Goal: Task Accomplishment & Management: Complete application form

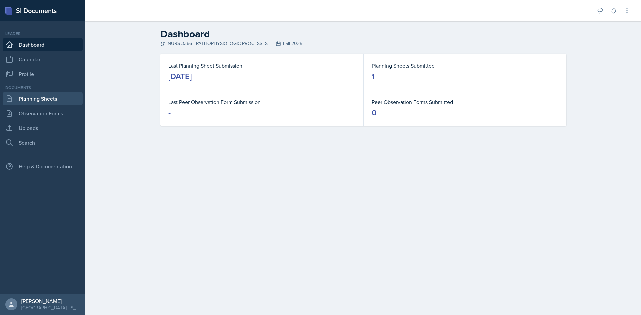
click at [51, 97] on link "Planning Sheets" at bounding box center [43, 98] width 80 height 13
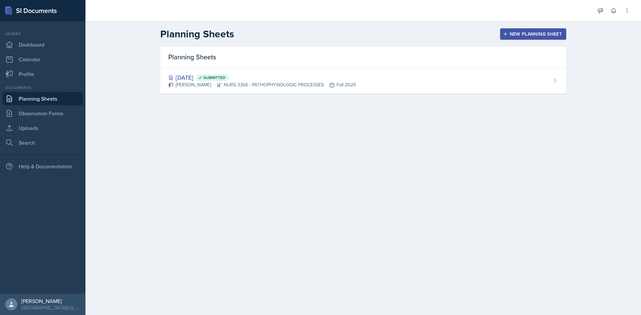
click at [533, 35] on div "New Planning Sheet" at bounding box center [532, 33] width 57 height 5
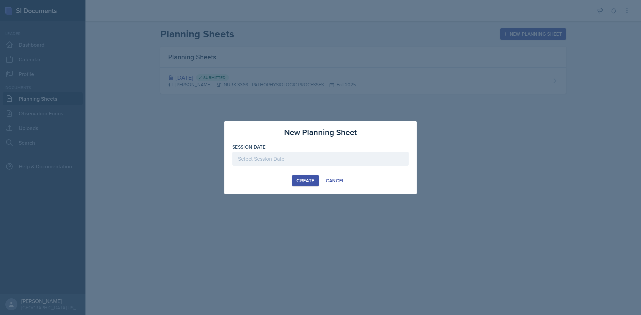
click at [287, 157] on div at bounding box center [320, 159] width 176 height 14
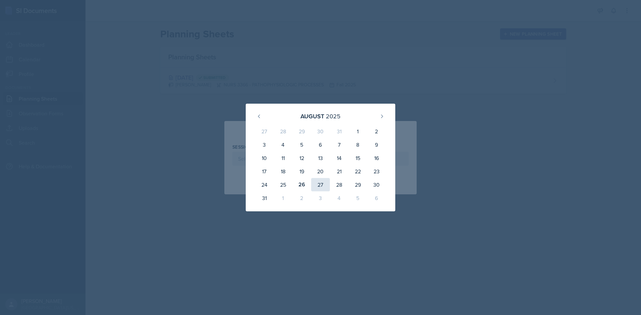
click at [320, 186] on div "27" at bounding box center [320, 184] width 19 height 13
type input "[DATE]"
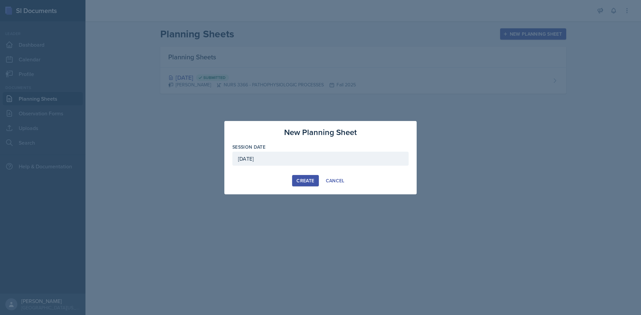
click at [304, 183] on div "Create" at bounding box center [305, 180] width 18 height 5
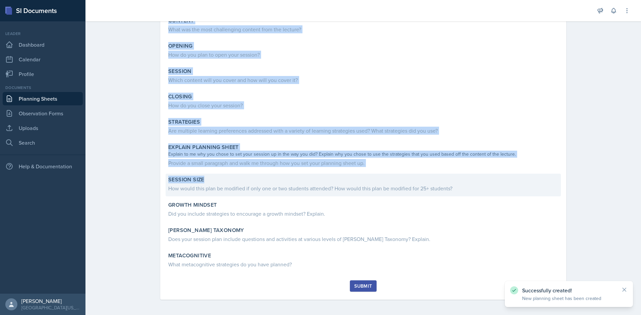
scroll to position [70, 0]
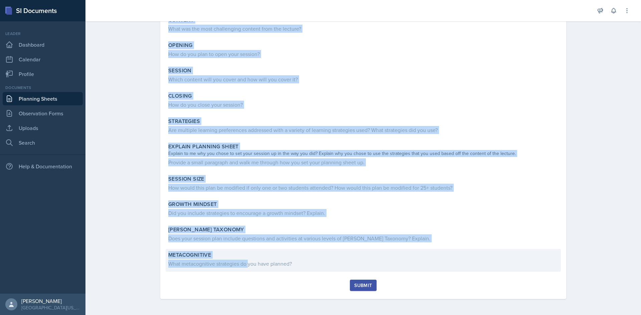
drag, startPoint x: 164, startPoint y: 90, endPoint x: 245, endPoint y: 261, distance: 189.0
click at [245, 261] on div "Content What was the most challenging content from the lecture? Opening How do …" at bounding box center [363, 147] width 390 height 266
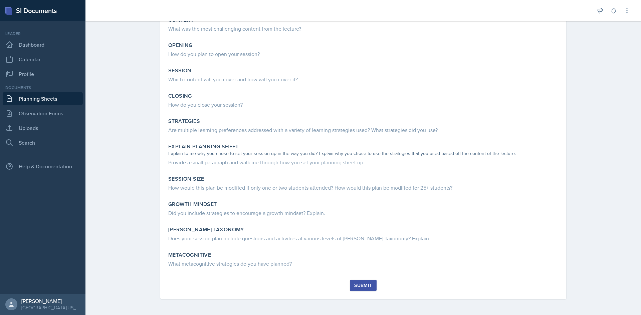
click at [256, 285] on div "Submit" at bounding box center [363, 289] width 390 height 19
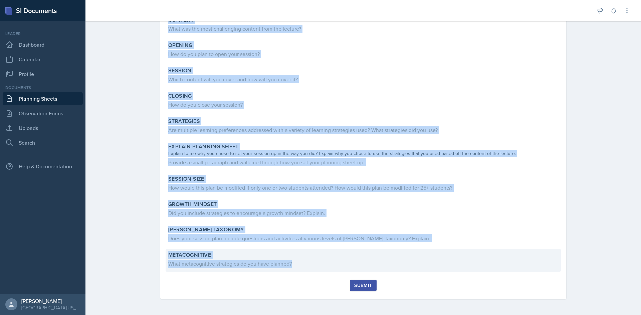
drag, startPoint x: 201, startPoint y: 96, endPoint x: 317, endPoint y: 271, distance: 210.3
click at [317, 271] on div "Content What was the most challenging content from the lecture? Opening How do …" at bounding box center [363, 147] width 390 height 266
copy div "Content What was the most challenging content from the lecture? Opening How do …"
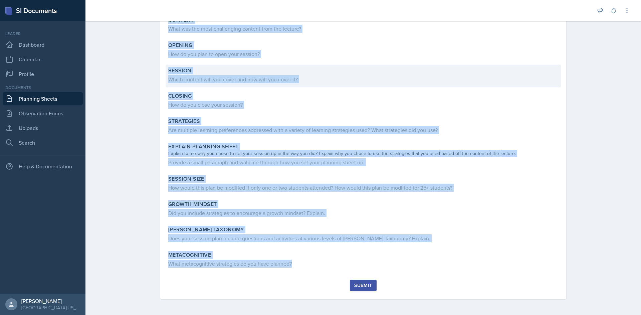
copy div "Content What was the most challenging content from the lecture? Opening How do …"
click at [351, 66] on div "Session Which content will you cover and how will you cover it?" at bounding box center [362, 76] width 395 height 23
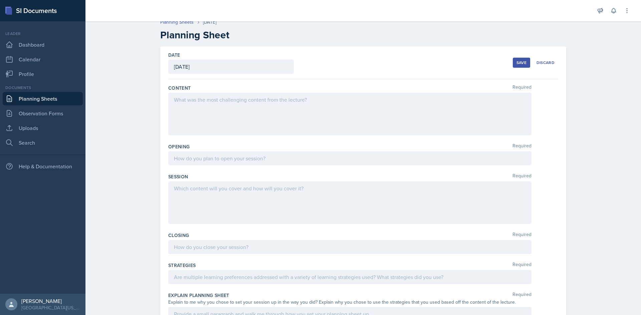
scroll to position [0, 0]
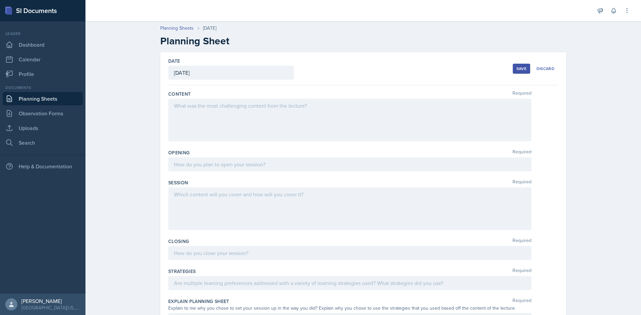
click at [218, 120] on div at bounding box center [349, 120] width 363 height 43
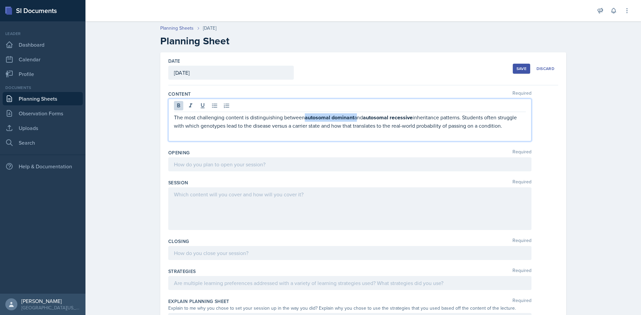
drag, startPoint x: 304, startPoint y: 118, endPoint x: 353, endPoint y: 118, distance: 49.4
click at [353, 118] on p "The most challenging content is distinguishing between autosomal dominant and a…" at bounding box center [350, 121] width 352 height 16
click at [479, 128] on p "The most challenging content is distinguishing between autosomal dominant and a…" at bounding box center [350, 121] width 352 height 16
click at [517, 131] on p at bounding box center [350, 134] width 352 height 8
click at [512, 124] on p "The most challenging content is distinguishing between autosomal dominant and a…" at bounding box center [350, 121] width 352 height 16
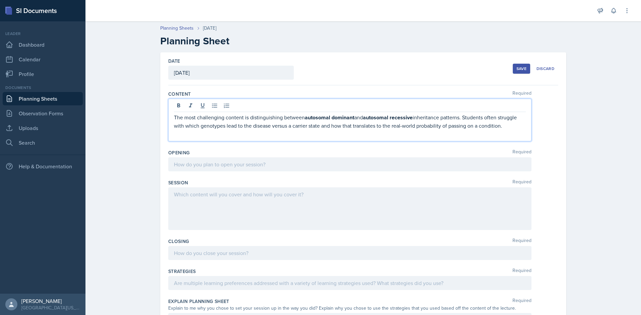
click at [284, 163] on div at bounding box center [349, 164] width 363 height 14
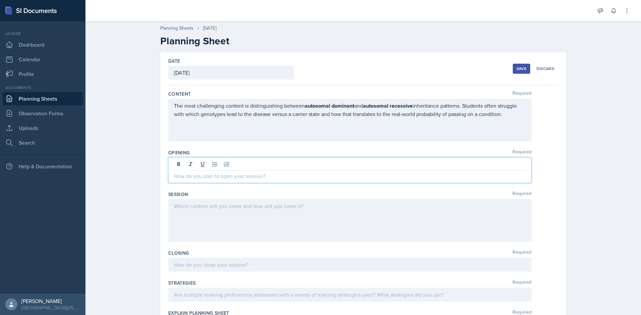
click at [214, 180] on p at bounding box center [350, 176] width 352 height 8
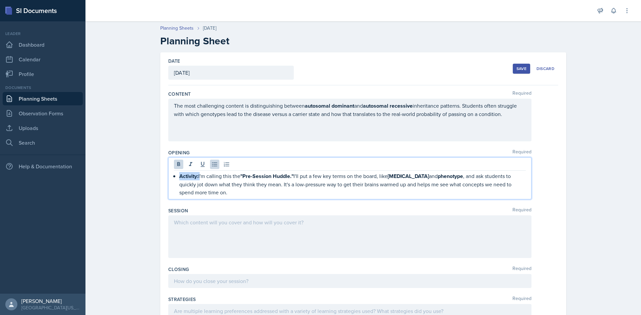
drag, startPoint x: 197, startPoint y: 177, endPoint x: 153, endPoint y: 176, distance: 44.1
click at [144, 175] on div "Planning Sheets Aug 27th, 2025 Planning Sheet Date August 27th, 2025 August 202…" at bounding box center [362, 260] width 555 height 484
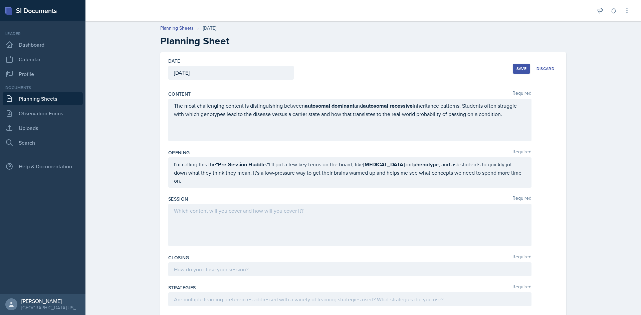
click at [525, 172] on div "I'm calling this the "Pre-Session Huddle." I'll put a few key terms on the boar…" at bounding box center [349, 172] width 363 height 30
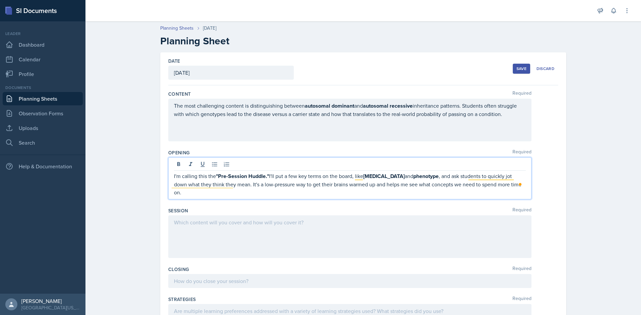
click at [314, 219] on div at bounding box center [349, 237] width 363 height 43
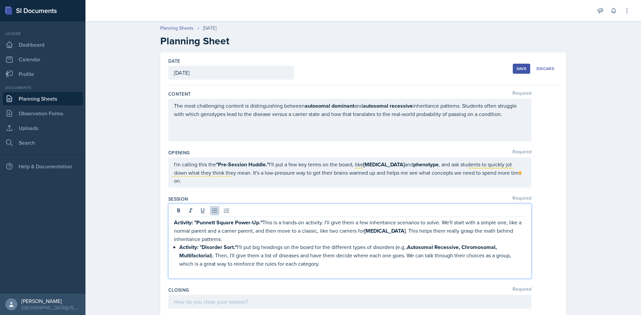
click at [175, 241] on div "Activity: "Punnett Square Power-Up." This is a hands-on activity. I'll give the…" at bounding box center [350, 247] width 352 height 57
click at [309, 258] on p "Activity: "Disorder Sort." I'll put big headings on the board for the different…" at bounding box center [350, 255] width 352 height 25
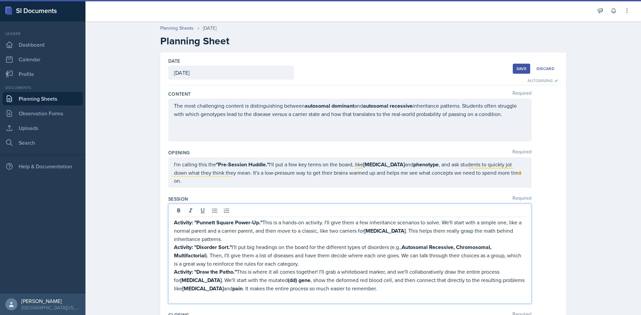
click at [304, 256] on p "Activity: "Disorder Sort." I'll put big headings on the board for the different…" at bounding box center [350, 255] width 352 height 25
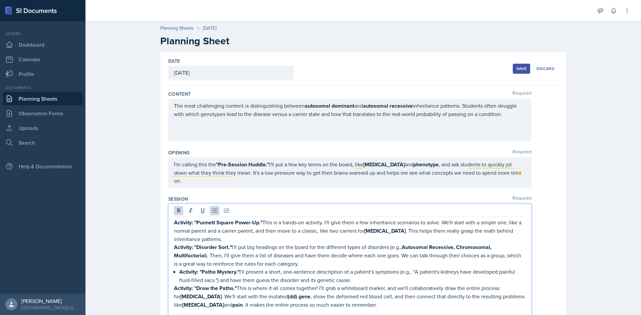
click at [179, 268] on li "Activity: "Patho Mystery." I'll present a short, one-sentence description of a …" at bounding box center [352, 276] width 346 height 16
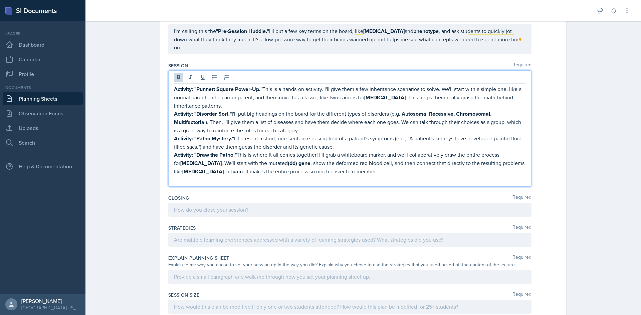
scroll to position [133, 0]
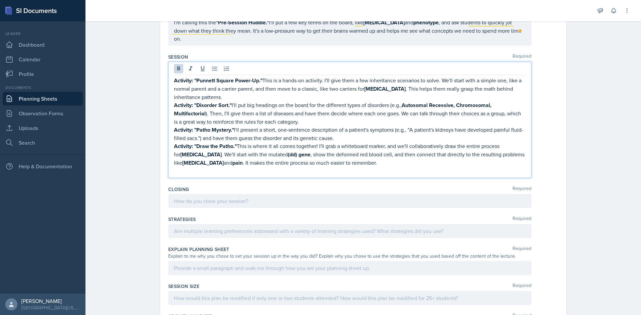
click at [211, 200] on p at bounding box center [350, 201] width 352 height 8
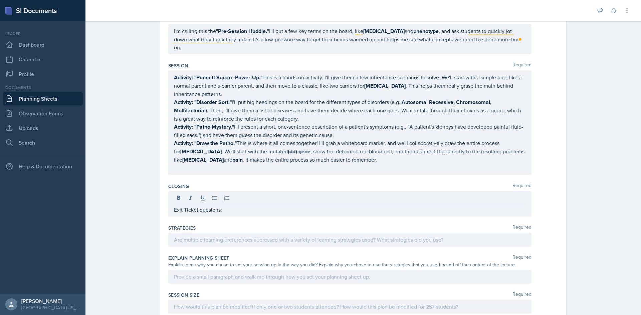
drag, startPoint x: 217, startPoint y: 206, endPoint x: 165, endPoint y: 201, distance: 51.6
click at [165, 201] on div "Date August 27th, 2025 August 2025 27 28 29 30 31 1 2 3 4 5 6 7 8 9 10 11 12 13…" at bounding box center [363, 167] width 406 height 496
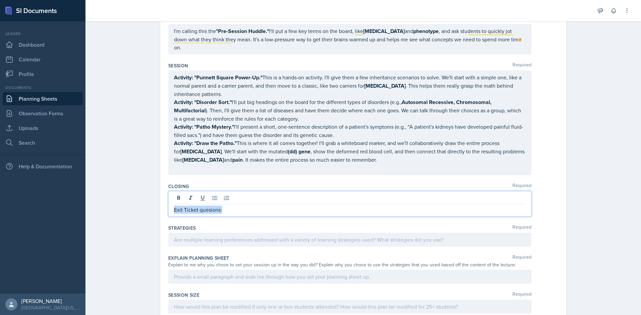
drag, startPoint x: 189, startPoint y: 191, endPoint x: 164, endPoint y: 188, distance: 24.9
click at [164, 188] on div "Date August 27th, 2025 August 2025 27 28 29 30 31 1 2 3 4 5 6 7 8 9 10 11 12 13…" at bounding box center [363, 167] width 406 height 496
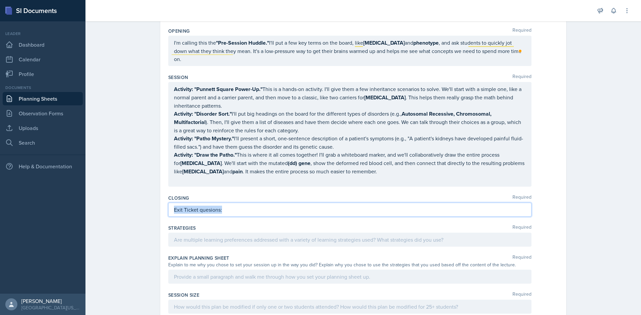
click at [201, 206] on p "Exit Ticket quesions:" at bounding box center [350, 210] width 352 height 8
click at [228, 206] on p "Exit Ticket quesions:" at bounding box center [350, 210] width 352 height 8
click at [227, 206] on p "Exit Ticket quesions:" at bounding box center [350, 210] width 352 height 8
click at [222, 233] on div at bounding box center [349, 240] width 363 height 14
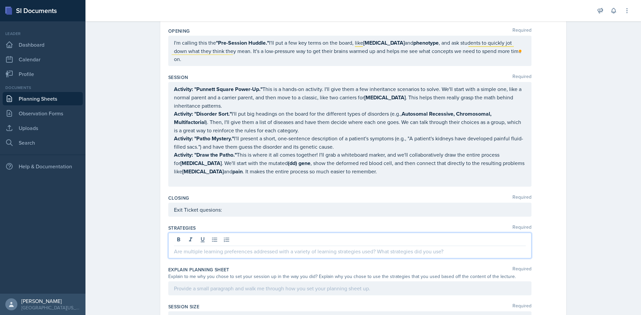
scroll to position [133, 0]
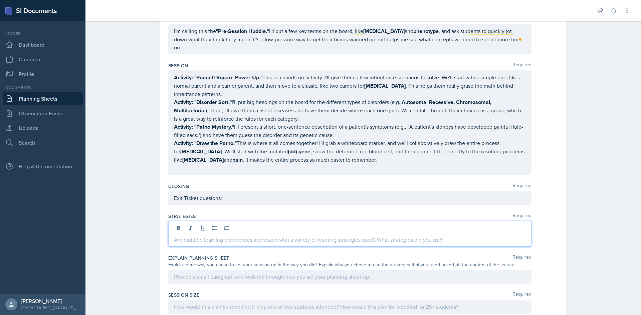
click at [230, 200] on p "Exit Ticket quesions:" at bounding box center [350, 198] width 352 height 8
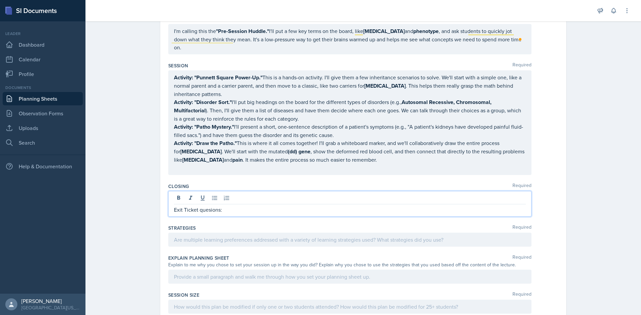
click at [200, 206] on p "Exit Ticket quesions:" at bounding box center [350, 210] width 352 height 8
drag, startPoint x: 221, startPoint y: 205, endPoint x: 170, endPoint y: 204, distance: 50.4
click at [170, 204] on div "Exit Ticket Quesions:" at bounding box center [349, 204] width 363 height 26
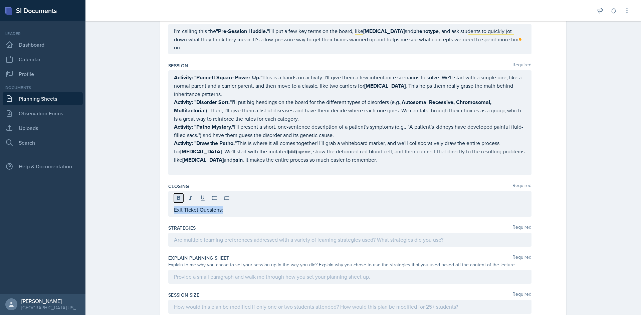
click at [175, 195] on icon at bounding box center [178, 198] width 7 height 7
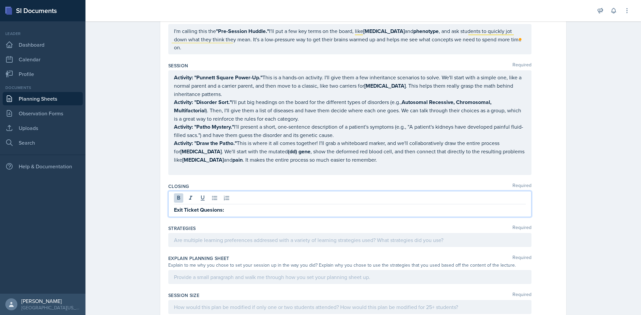
click at [246, 206] on p "Exit Ticket Quesions:" at bounding box center [350, 210] width 352 height 8
click at [177, 196] on icon at bounding box center [178, 198] width 3 height 4
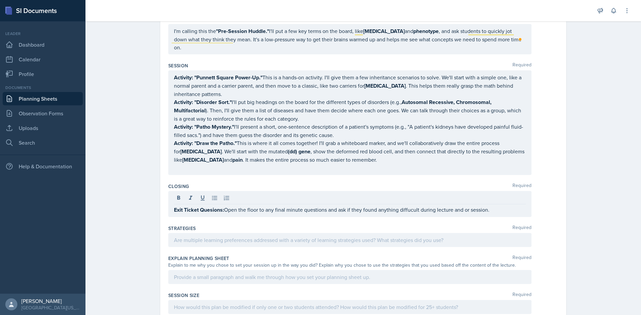
click at [205, 241] on div "Strategies Required" at bounding box center [363, 238] width 390 height 30
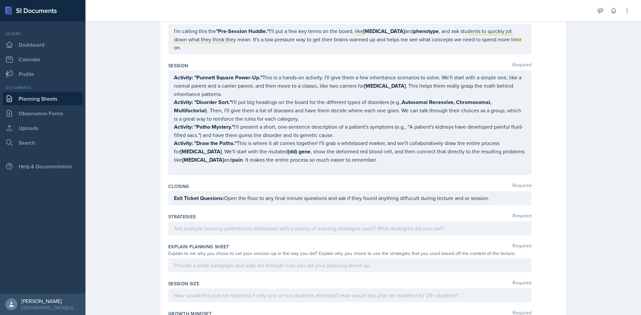
click at [217, 222] on div at bounding box center [349, 229] width 363 height 14
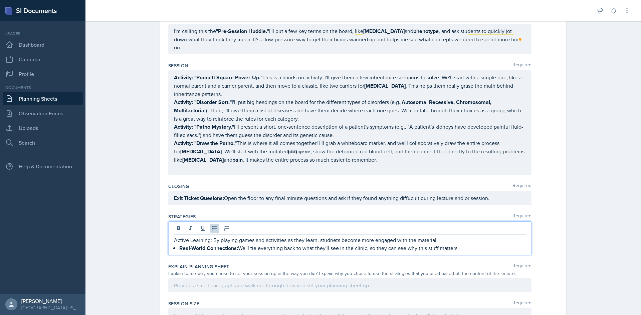
click at [179, 245] on strong "Real-World Connections:" at bounding box center [208, 249] width 59 height 8
drag, startPoint x: 209, startPoint y: 232, endPoint x: 171, endPoint y: 231, distance: 37.7
click at [171, 231] on div "Active Learning: By playing games and activities as they learn, studnets become…" at bounding box center [349, 239] width 363 height 34
click at [175, 225] on icon at bounding box center [178, 228] width 7 height 7
click at [467, 245] on p "Real-World Connections: We'll tie everything back to what they'll see in the cl…" at bounding box center [350, 249] width 352 height 8
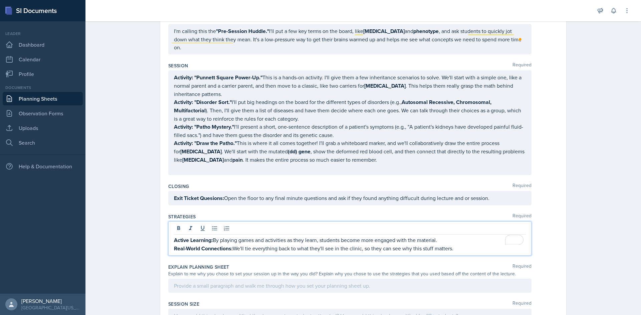
click at [460, 245] on p "Real-World Connections: We'll tie everything back to what they'll see in the cl…" at bounding box center [350, 249] width 352 height 8
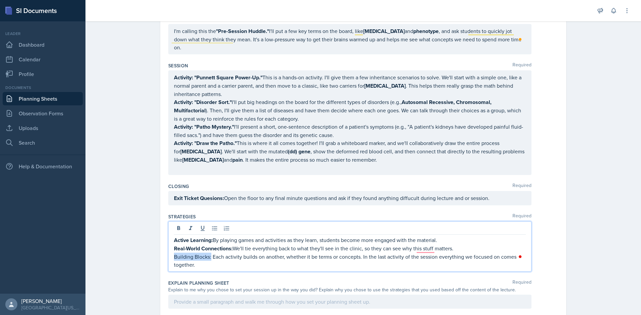
drag, startPoint x: 206, startPoint y: 249, endPoint x: 171, endPoint y: 248, distance: 35.1
click at [174, 253] on p "Building Blocks: Each activity builds on another, whether it be terms or concep…" at bounding box center [350, 261] width 352 height 16
click at [177, 226] on icon at bounding box center [178, 228] width 3 height 4
drag, startPoint x: 212, startPoint y: 251, endPoint x: 230, endPoint y: 257, distance: 19.0
click at [230, 257] on p "Building Blocks: Each activity builds on another, whether it be terms or concep…" at bounding box center [350, 261] width 352 height 16
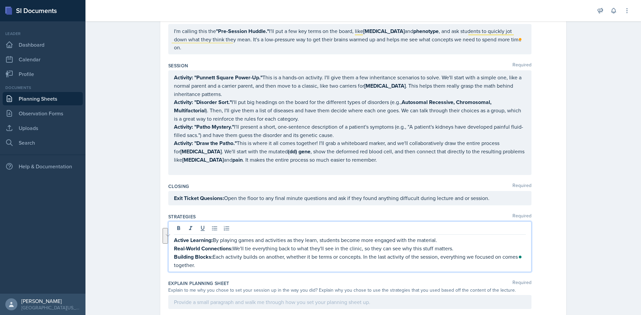
copy p "Each activity builds on another, whether it be terms or concepts. In the last a…"
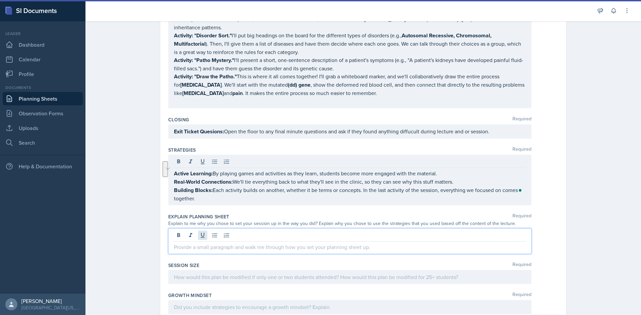
click at [198, 230] on div at bounding box center [349, 242] width 363 height 26
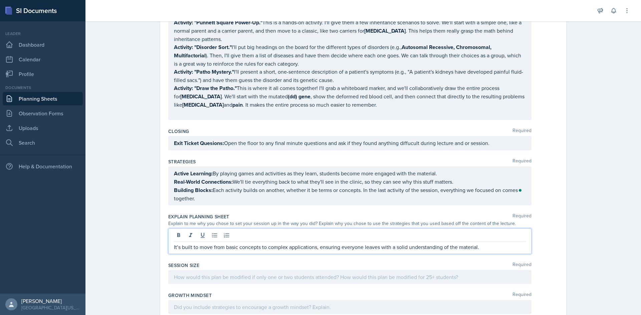
scroll to position [200, 0]
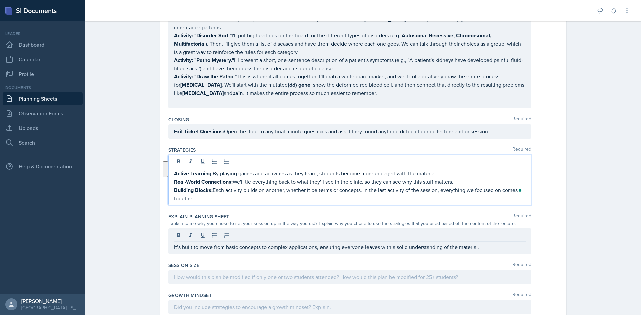
drag, startPoint x: 363, startPoint y: 184, endPoint x: 372, endPoint y: 191, distance: 11.7
click at [372, 191] on p "Building Blocks: Each activity builds on another, whether it be terms or concep…" at bounding box center [350, 194] width 352 height 16
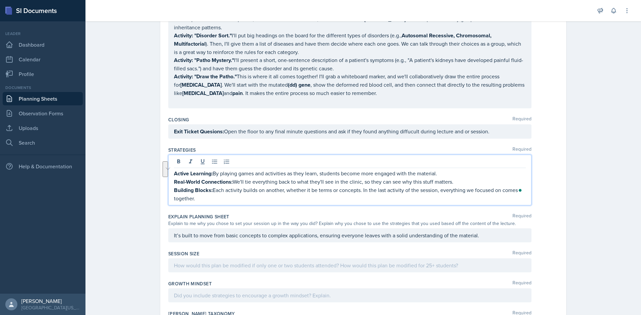
drag, startPoint x: 375, startPoint y: 182, endPoint x: 362, endPoint y: 186, distance: 13.3
click at [363, 192] on p "Building Blocks: Each activity builds on another, whether it be terms or concep…" at bounding box center [350, 194] width 352 height 16
drag, startPoint x: 361, startPoint y: 182, endPoint x: 372, endPoint y: 188, distance: 12.5
click at [372, 188] on p "Building Blocks: Each activity builds on another, whether it be terms or concep…" at bounding box center [350, 194] width 352 height 16
copy p "In the last activity of the session, everything we focused on comes together."
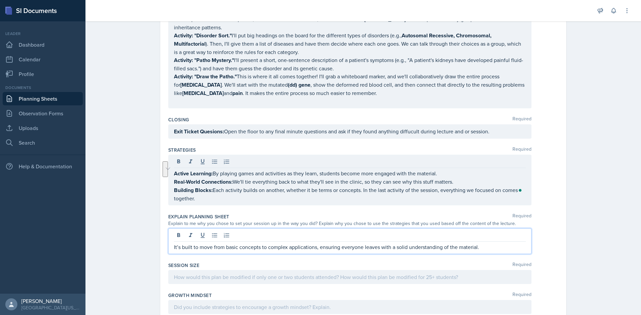
click at [491, 229] on div "It’s built to move from basic concepts to complex applications, ensuring everyo…" at bounding box center [349, 242] width 363 height 26
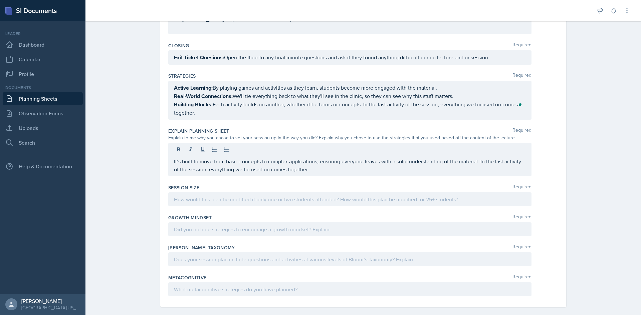
click at [234, 197] on div at bounding box center [349, 200] width 363 height 14
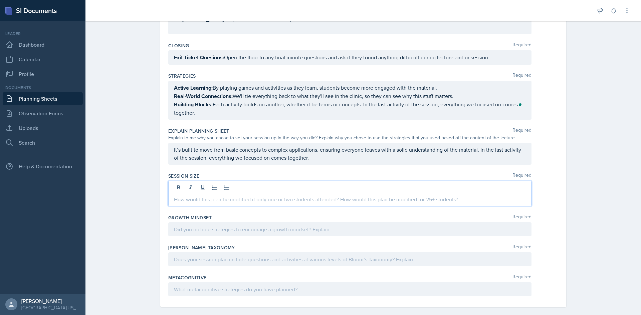
click at [209, 196] on p at bounding box center [350, 200] width 352 height 8
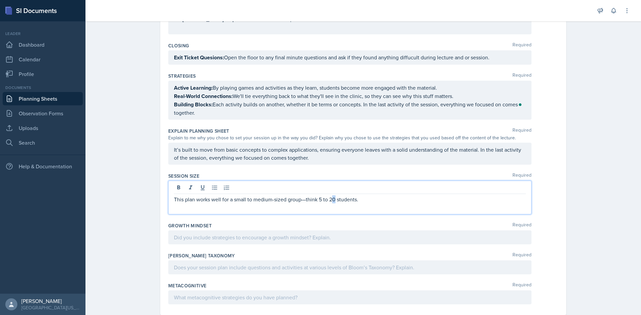
drag, startPoint x: 334, startPoint y: 192, endPoint x: 330, endPoint y: 192, distance: 3.7
click at [330, 196] on p "This plan works well for a small to medium-sized group—think 5 to 20 students." at bounding box center [350, 200] width 352 height 8
drag, startPoint x: 320, startPoint y: 193, endPoint x: 316, endPoint y: 192, distance: 4.1
click at [316, 196] on p "This plan works well for a small to medium-sized group—think 5 to 20 students." at bounding box center [350, 200] width 352 height 8
click at [316, 205] on div "This plan works well for a small to medium-sized group—think 5 to 20 students." at bounding box center [349, 198] width 363 height 34
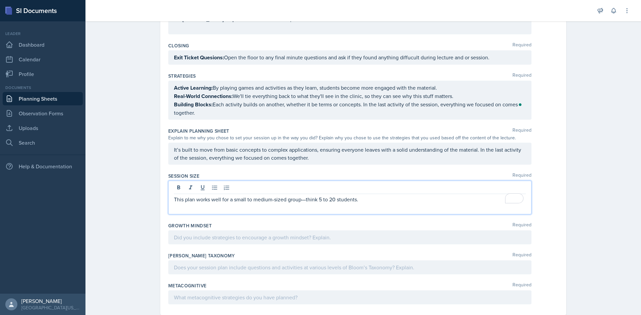
click at [317, 210] on div "Session Size Required This plan works well for a small to medium-sized group—th…" at bounding box center [363, 195] width 390 height 50
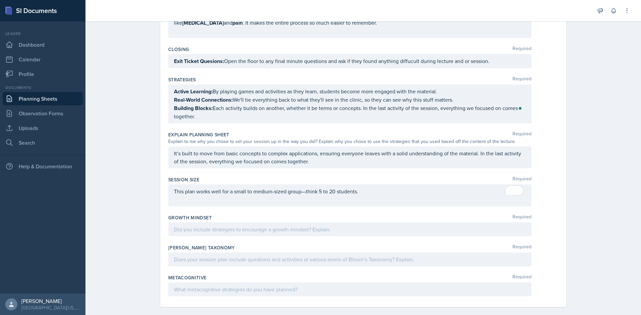
click at [332, 185] on div "This plan works well for a small to medium-sized group—think 5 to 20 students." at bounding box center [349, 196] width 363 height 22
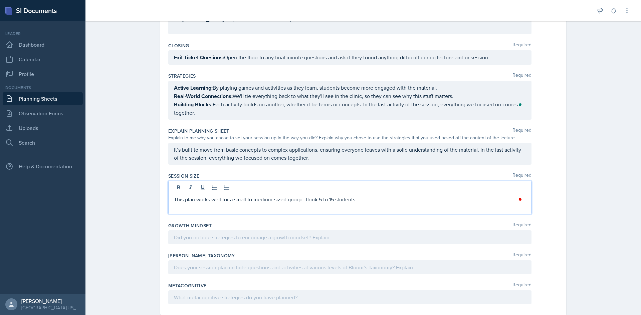
click at [303, 196] on p "This plan works well for a small to medium-sized group—think 5 to 15 students." at bounding box center [350, 200] width 352 height 8
click at [244, 234] on div at bounding box center [349, 238] width 363 height 14
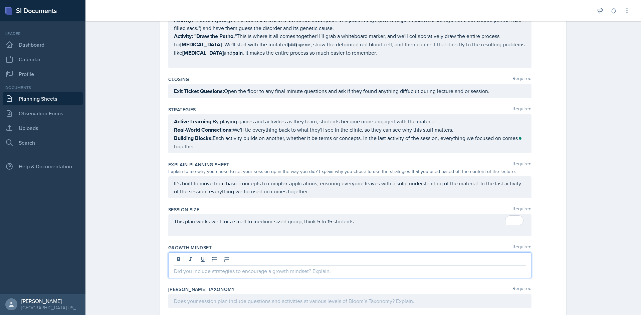
scroll to position [249, 0]
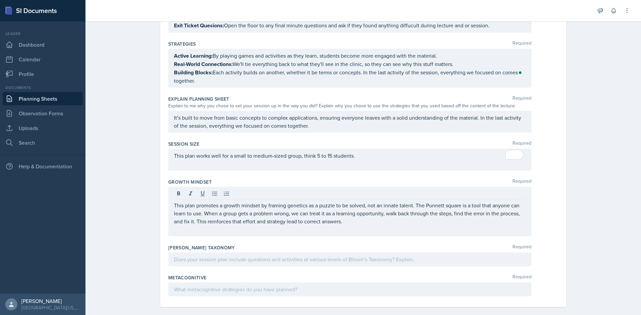
click at [234, 257] on div at bounding box center [349, 260] width 363 height 14
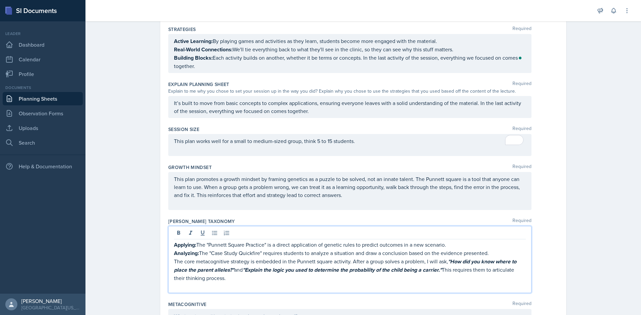
scroll to position [340, 0]
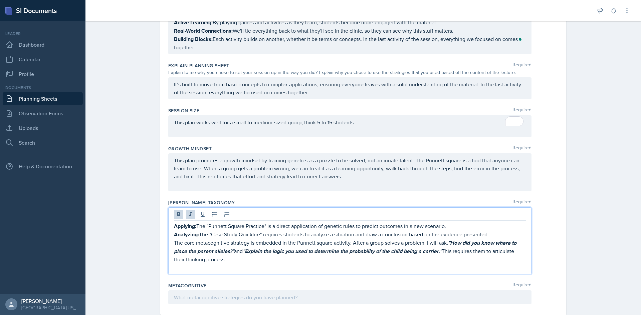
drag, startPoint x: 228, startPoint y: 252, endPoint x: 169, endPoint y: 236, distance: 61.1
click at [168, 236] on div "Applying: The "Punnett Square Practice" is a direct application of genetic rule…" at bounding box center [349, 241] width 363 height 67
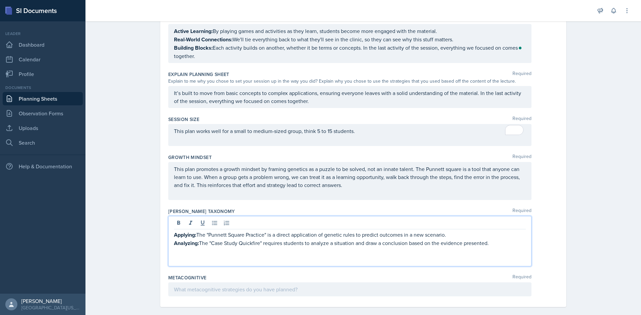
click at [196, 283] on div at bounding box center [349, 290] width 363 height 14
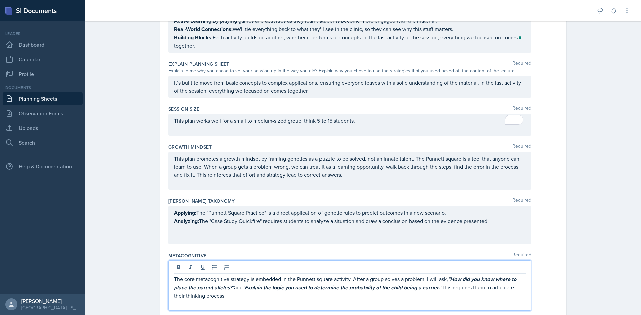
scroll to position [356, 0]
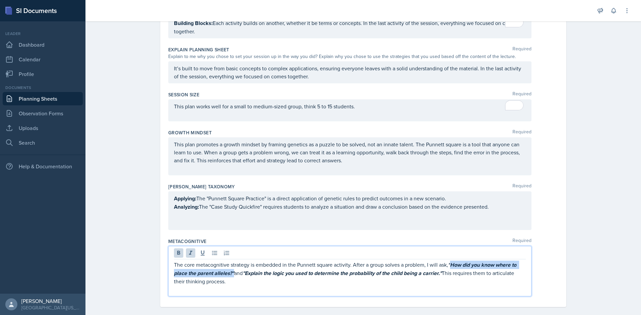
drag, startPoint x: 449, startPoint y: 257, endPoint x: 232, endPoint y: 267, distance: 217.1
click at [232, 267] on p "The core metacognitive strategy is embedded in the Punnett square activity. Aft…" at bounding box center [350, 273] width 352 height 25
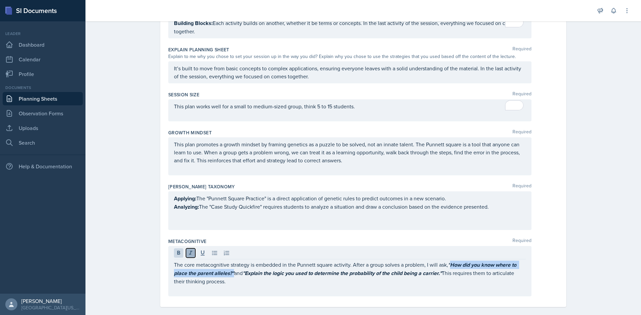
click at [189, 250] on icon at bounding box center [190, 253] width 7 height 7
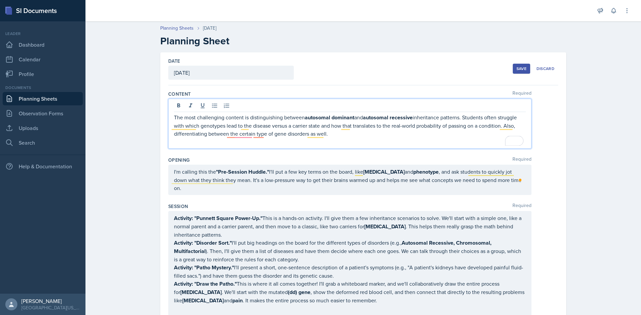
drag, startPoint x: 336, startPoint y: 137, endPoint x: 313, endPoint y: 137, distance: 23.4
click at [336, 137] on p "The most challenging content is distinguishing between autosomal dominant and a…" at bounding box center [350, 125] width 352 height 24
click at [352, 139] on p "To enrich screen reader interactions, please activate Accessibility in Grammarl…" at bounding box center [350, 142] width 352 height 8
click at [521, 71] on div "Save" at bounding box center [521, 68] width 10 height 5
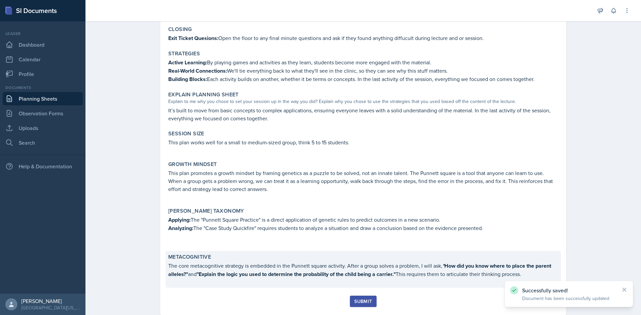
scroll to position [261, 0]
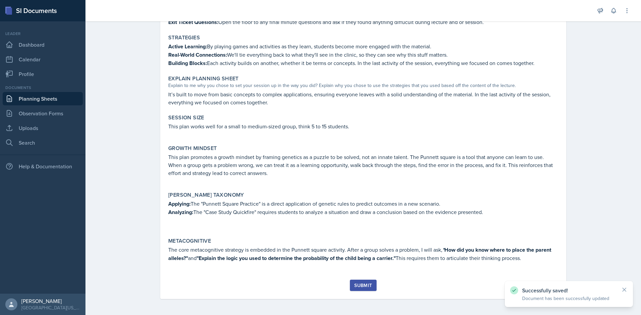
click at [360, 283] on div "Submit" at bounding box center [363, 285] width 18 height 5
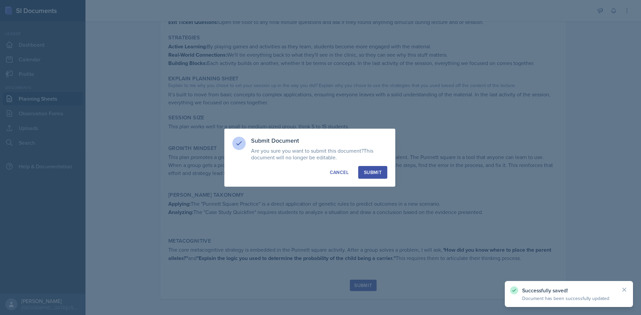
click at [376, 172] on div "Submit" at bounding box center [373, 172] width 18 height 7
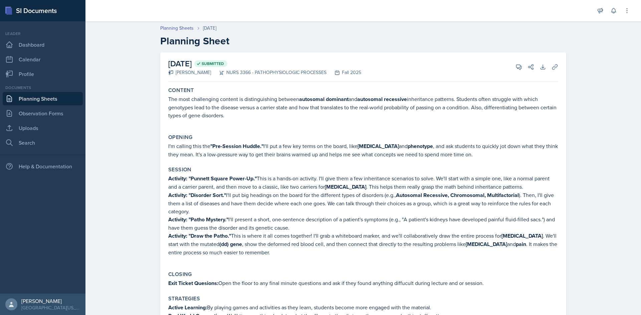
scroll to position [242, 0]
